Goal: Information Seeking & Learning: Find specific fact

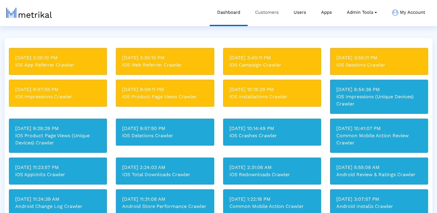
click at [269, 13] on link "Customers" at bounding box center [267, 12] width 39 height 25
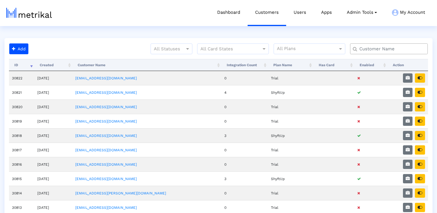
click at [376, 50] on input "text" at bounding box center [390, 49] width 70 height 6
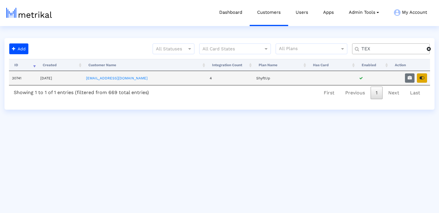
type input "TEX"
click at [424, 80] on icon "button" at bounding box center [422, 78] width 5 height 4
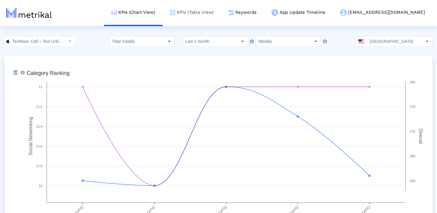
click at [221, 12] on link "KPIs (Table View)" at bounding box center [192, 12] width 59 height 25
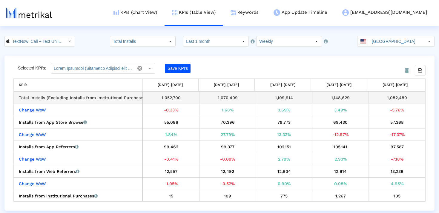
click at [394, 96] on div "1,082,489" at bounding box center [397, 98] width 52 height 8
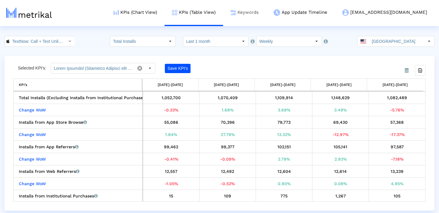
copy div "1,082,489"
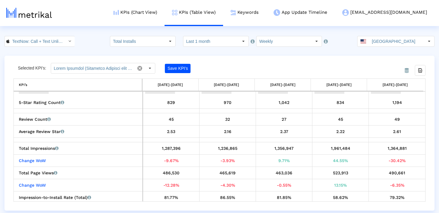
scroll to position [482, 0]
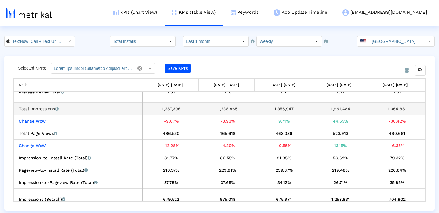
click at [385, 109] on div "1,364,881" at bounding box center [397, 109] width 52 height 8
copy div "1,364,881"
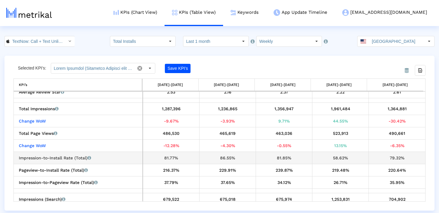
click at [386, 155] on div "79.32%" at bounding box center [397, 158] width 52 height 8
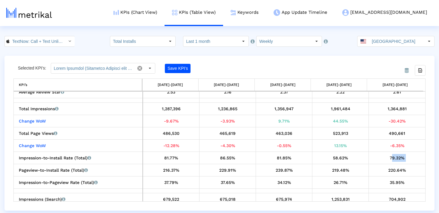
copy div "79.32%"
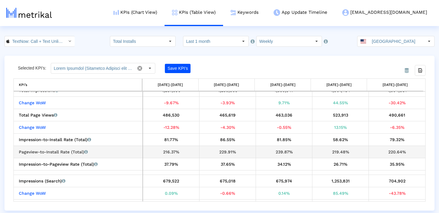
scroll to position [504, 0]
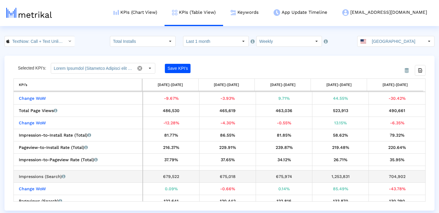
click at [386, 173] on div "704,902" at bounding box center [397, 176] width 52 height 8
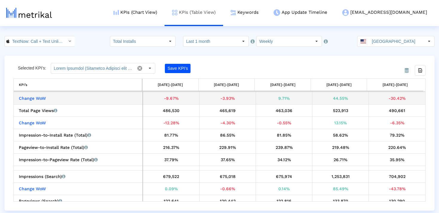
copy div "704,902"
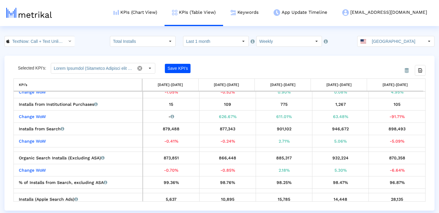
scroll to position [90, 0]
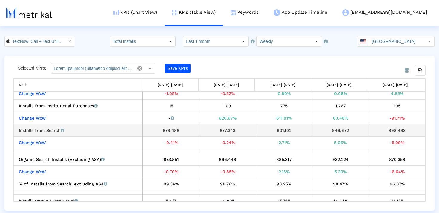
click at [399, 130] on div "898,493" at bounding box center [397, 130] width 52 height 8
copy div "898,493"
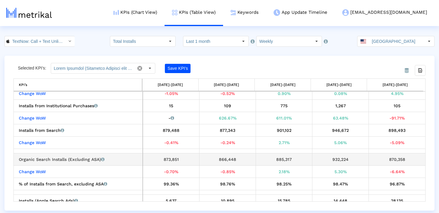
click at [393, 162] on div "870,358" at bounding box center [397, 159] width 52 height 8
copy div "870,358"
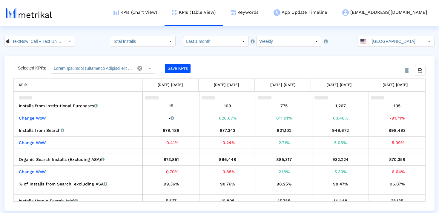
scroll to position [119, 0]
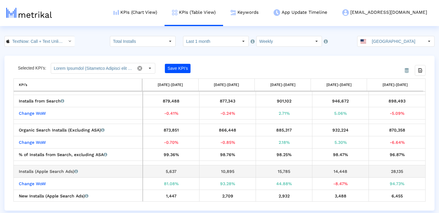
click at [394, 169] on div "28,135" at bounding box center [397, 171] width 52 height 8
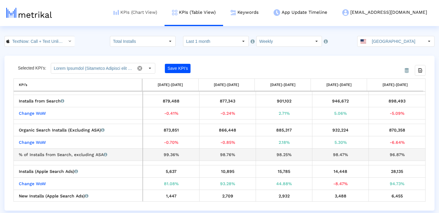
copy div "28,135"
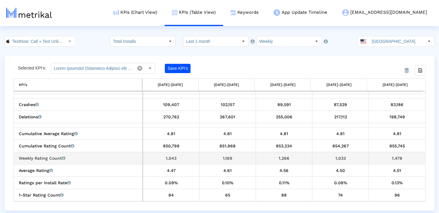
scroll to position [302, 0]
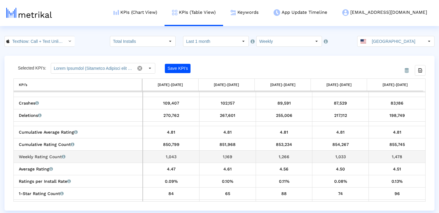
click at [394, 157] on div "1,478" at bounding box center [397, 156] width 52 height 8
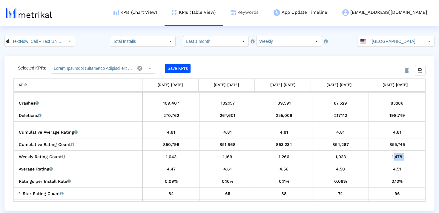
copy div "1,478"
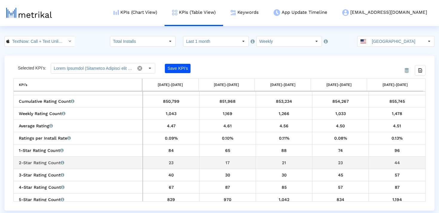
scroll to position [350, 0]
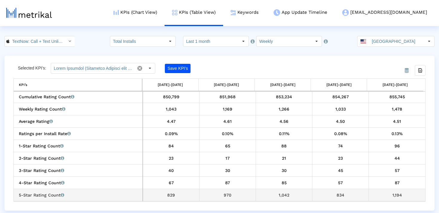
click at [396, 193] on div "1,194" at bounding box center [397, 195] width 52 height 8
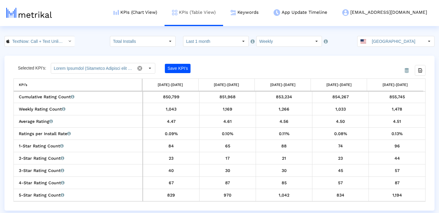
copy div "1,194"
